Goal: Task Accomplishment & Management: Manage account settings

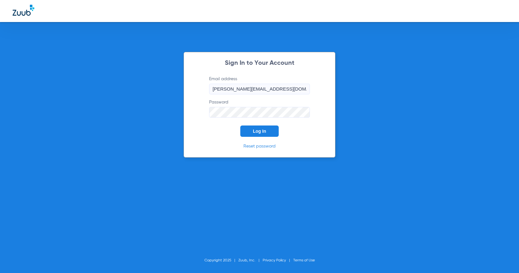
click at [246, 130] on button "Log In" at bounding box center [259, 131] width 38 height 11
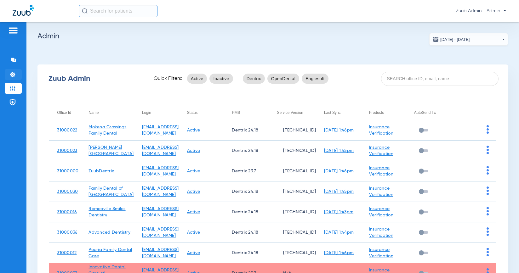
click at [12, 74] on img at bounding box center [12, 74] width 6 height 6
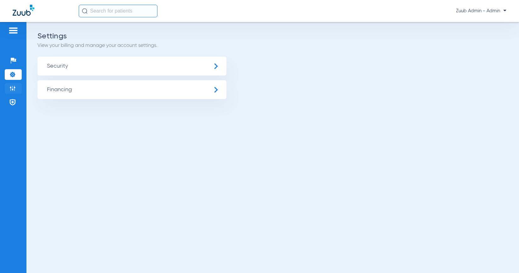
click at [17, 91] on li "Admin" at bounding box center [13, 88] width 17 height 11
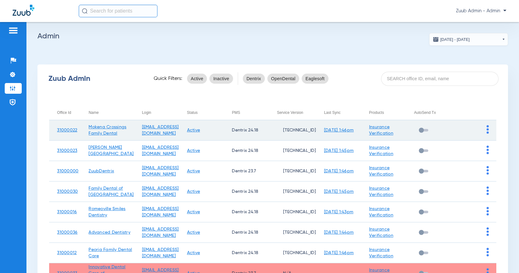
click at [484, 132] on td at bounding box center [473, 130] width 45 height 20
click at [487, 132] on img at bounding box center [488, 129] width 2 height 9
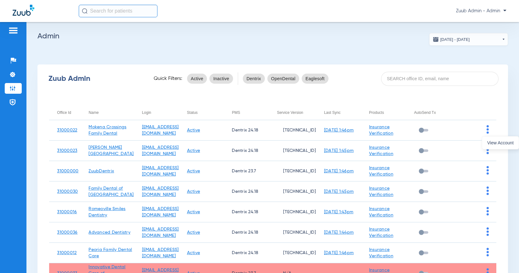
click at [475, 144] on div at bounding box center [259, 136] width 519 height 273
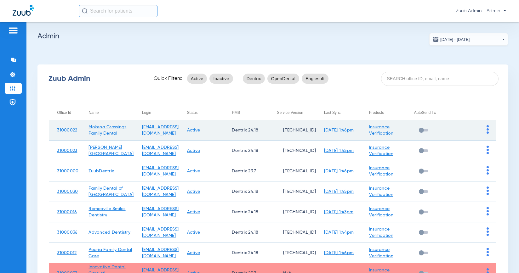
click at [487, 131] on img at bounding box center [488, 129] width 2 height 9
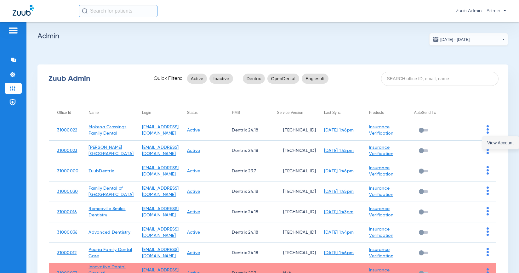
click at [486, 140] on button "View Account" at bounding box center [500, 143] width 37 height 13
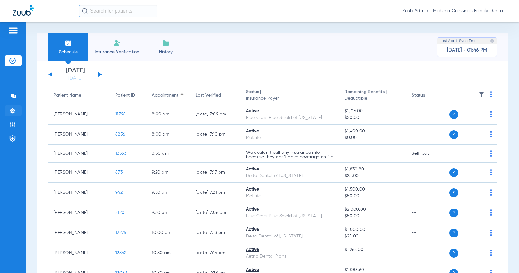
click at [12, 110] on img at bounding box center [12, 111] width 6 height 6
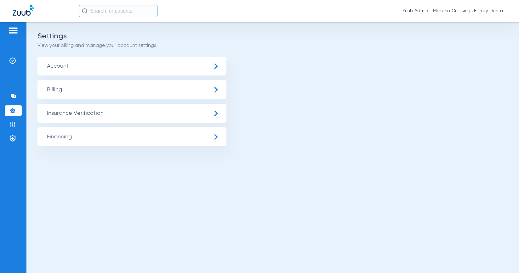
click at [50, 112] on span "Insurance Verification" at bounding box center [131, 113] width 189 height 19
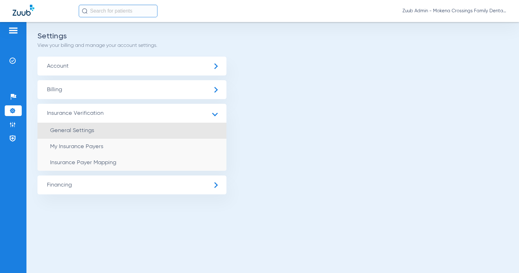
click at [72, 138] on li "General Settings" at bounding box center [131, 131] width 189 height 16
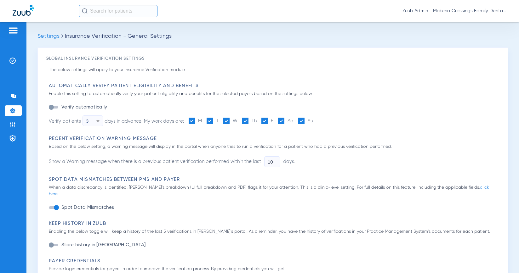
type input "1"
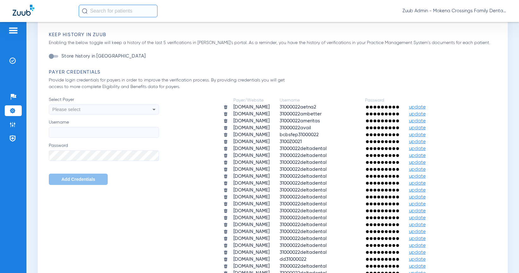
scroll to position [273, 0]
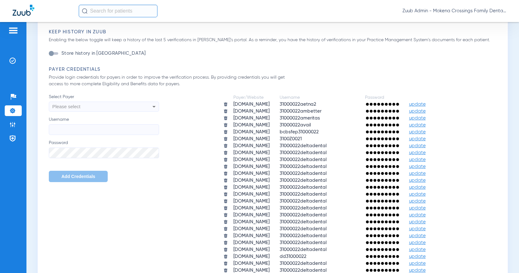
click at [426, 102] on span "update" at bounding box center [417, 104] width 17 height 5
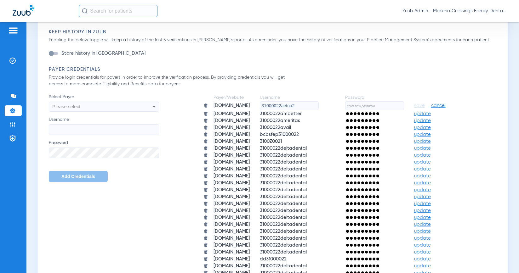
click at [404, 101] on input "text" at bounding box center [374, 105] width 59 height 9
paste input "HeartlandZuub2025!"
type input "HeartlandZuub2025!"
drag, startPoint x: 323, startPoint y: 99, endPoint x: 256, endPoint y: 91, distance: 66.6
click at [260, 94] on table "Payer/Website Username Password [DOMAIN_NAME] 31000022aetna2 HeartlandZuub2025!…" at bounding box center [329, 230] width 263 height 273
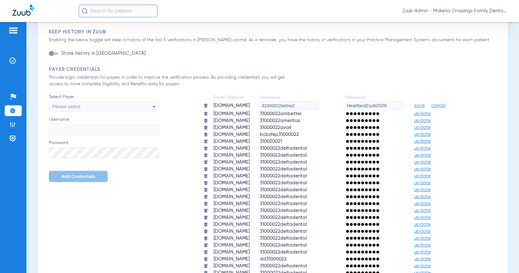
paste input "3"
type input "31000022aetna3"
click at [425, 103] on span "save" at bounding box center [419, 106] width 11 height 6
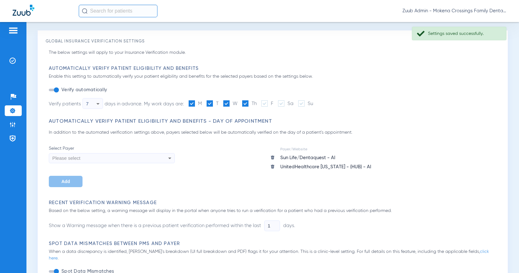
scroll to position [0, 0]
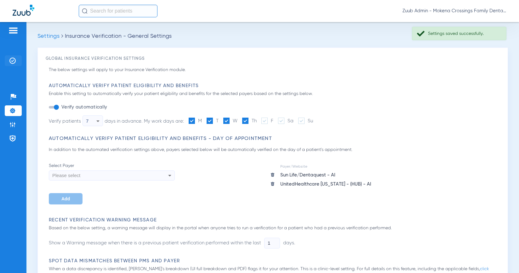
click at [13, 64] on li "Insurance Verification" at bounding box center [13, 60] width 17 height 11
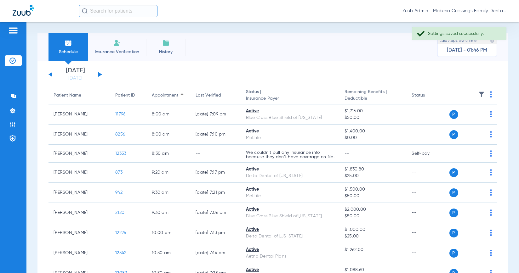
click at [478, 93] on img at bounding box center [481, 94] width 6 height 6
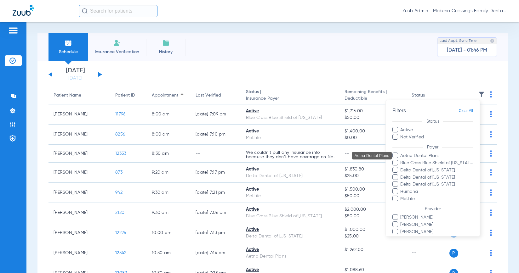
click at [427, 157] on span "Aetna Dental Plans" at bounding box center [436, 156] width 73 height 7
click at [401, 160] on input "Aetna Dental Plans" at bounding box center [401, 160] width 0 height 0
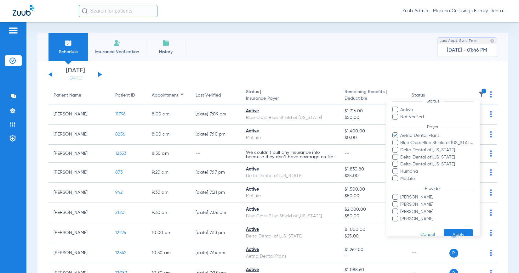
scroll to position [31, 0]
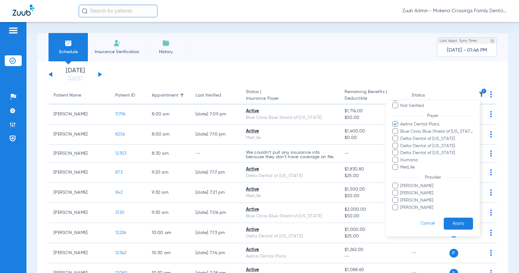
click at [462, 223] on button "Apply" at bounding box center [458, 224] width 29 height 12
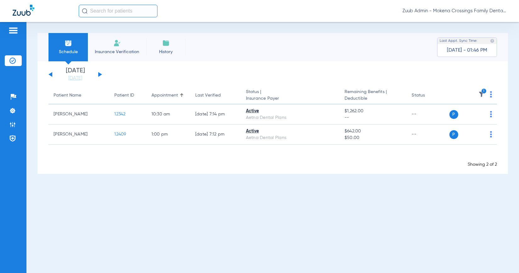
click at [100, 76] on div "[DATE] [DATE] [DATE] [DATE] [DATE] [DATE] [DATE] [DATE] [DATE] [DATE] [DATE] [D…" at bounding box center [76, 75] width 54 height 14
click at [100, 74] on button at bounding box center [100, 74] width 4 height 5
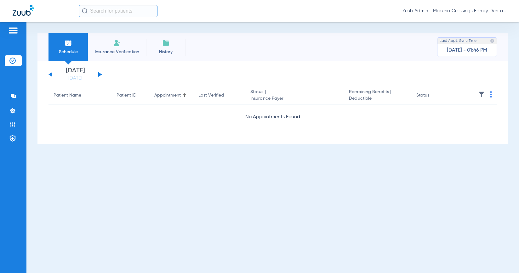
click at [100, 74] on button at bounding box center [100, 74] width 4 height 5
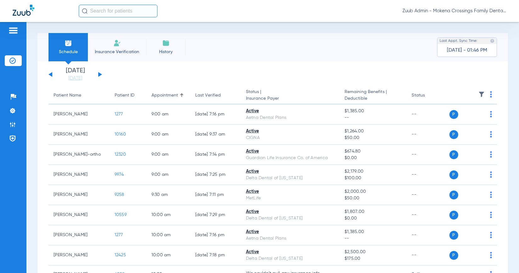
click at [478, 94] on img at bounding box center [481, 94] width 6 height 6
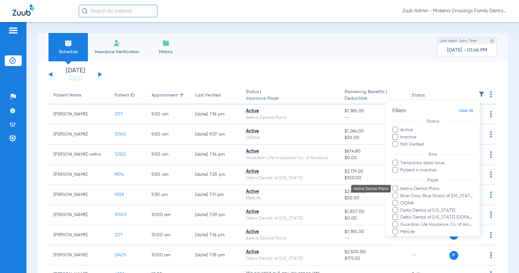
click at [428, 188] on span "Aetna Dental Plans" at bounding box center [436, 189] width 73 height 7
click at [401, 193] on input "Aetna Dental Plans" at bounding box center [401, 193] width 0 height 0
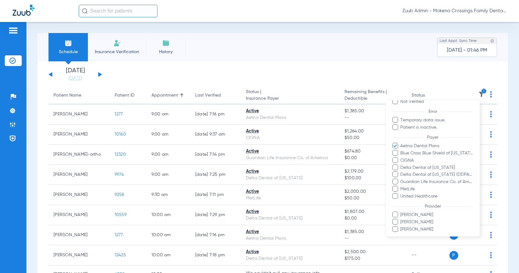
scroll to position [65, 0]
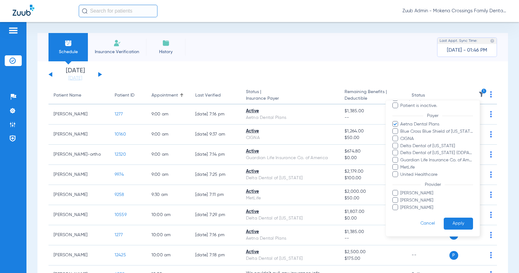
click at [456, 225] on button "Apply" at bounding box center [458, 224] width 29 height 12
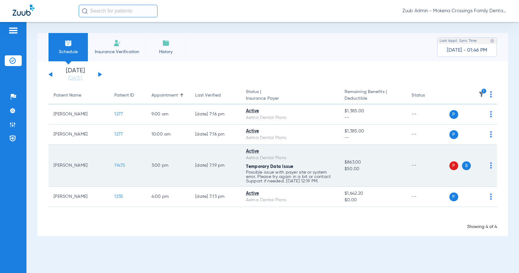
click at [492, 168] on img at bounding box center [491, 166] width 2 height 6
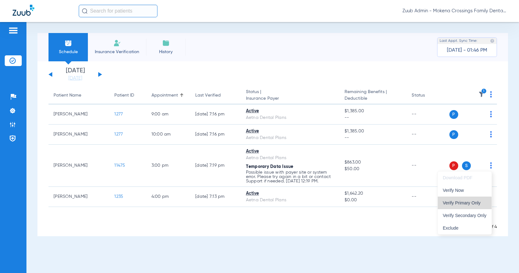
click at [461, 204] on span "Verify Primary Only" at bounding box center [465, 203] width 44 height 4
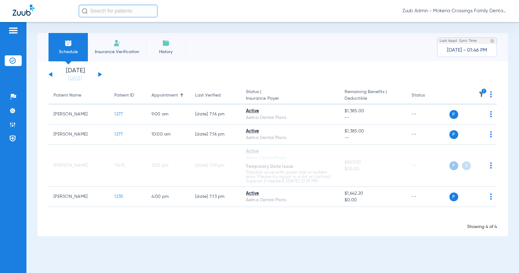
click at [100, 75] on button at bounding box center [100, 74] width 4 height 5
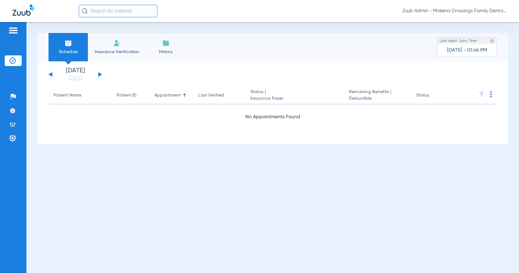
click at [100, 75] on button at bounding box center [100, 74] width 4 height 5
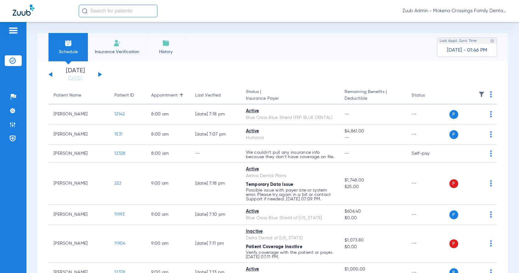
click at [483, 90] on th at bounding box center [473, 96] width 48 height 18
click at [478, 93] on img at bounding box center [481, 94] width 6 height 6
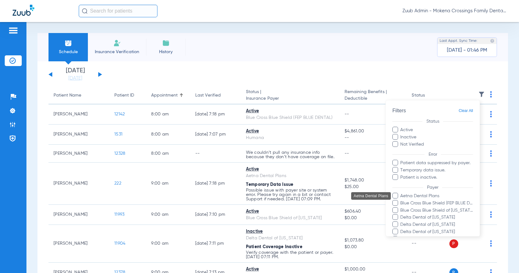
click at [437, 195] on span "Aetna Dental Plans" at bounding box center [436, 196] width 73 height 7
click at [401, 201] on input "Aetna Dental Plans" at bounding box center [401, 201] width 0 height 0
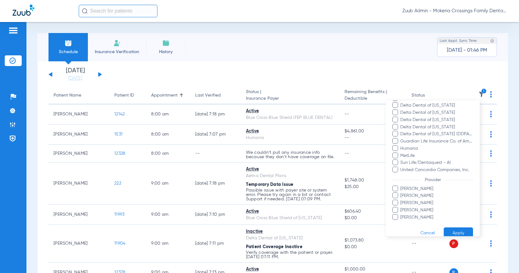
scroll to position [122, 0]
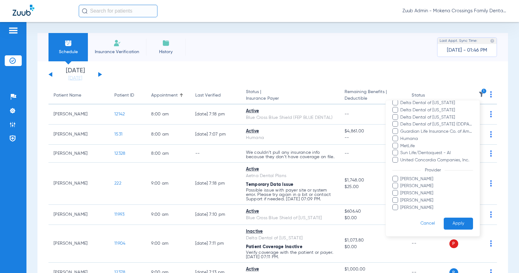
click at [460, 224] on button "Apply" at bounding box center [458, 224] width 29 height 12
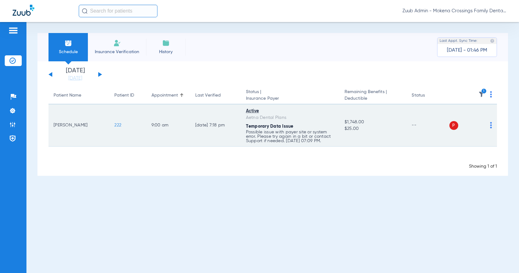
click at [490, 125] on img at bounding box center [491, 125] width 2 height 6
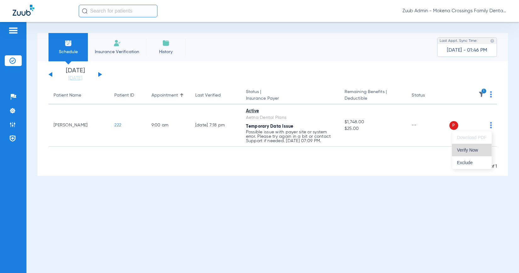
click at [478, 146] on button "Verify Now" at bounding box center [472, 150] width 40 height 13
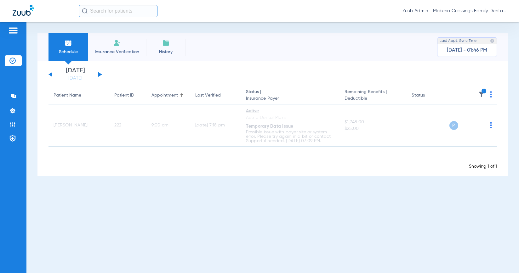
click at [99, 75] on button at bounding box center [100, 74] width 4 height 5
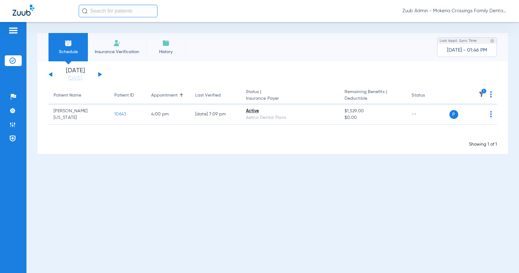
click at [100, 74] on button at bounding box center [100, 74] width 4 height 5
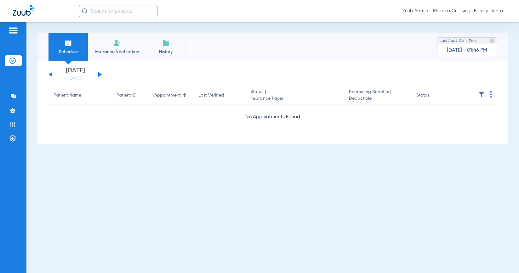
click at [98, 72] on div "[DATE] [DATE] [DATE] [DATE] [DATE] [DATE] [DATE] [DATE] [DATE] [DATE] [DATE] [D…" at bounding box center [76, 75] width 54 height 14
click at [100, 74] on button at bounding box center [100, 74] width 4 height 5
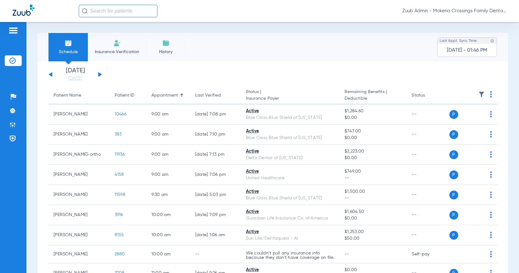
click at [478, 96] on img at bounding box center [481, 94] width 6 height 6
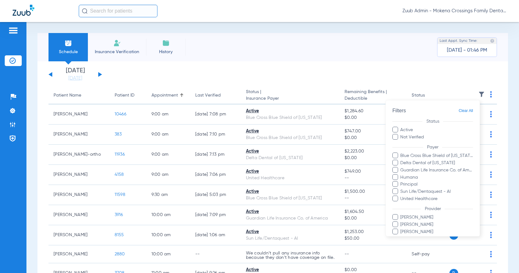
click at [190, 72] on div at bounding box center [259, 136] width 519 height 273
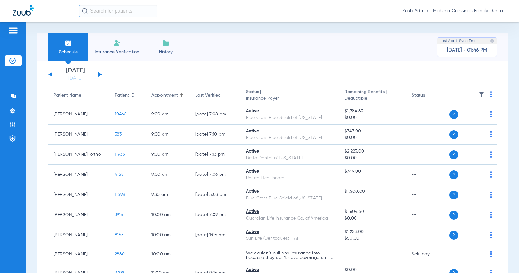
click at [101, 75] on div "[DATE] [DATE] [DATE] [DATE] [DATE] [DATE] [DATE] [DATE] [DATE] [DATE] [DATE] [D…" at bounding box center [76, 75] width 54 height 14
click at [98, 74] on button at bounding box center [100, 74] width 4 height 5
